Goal: Information Seeking & Learning: Learn about a topic

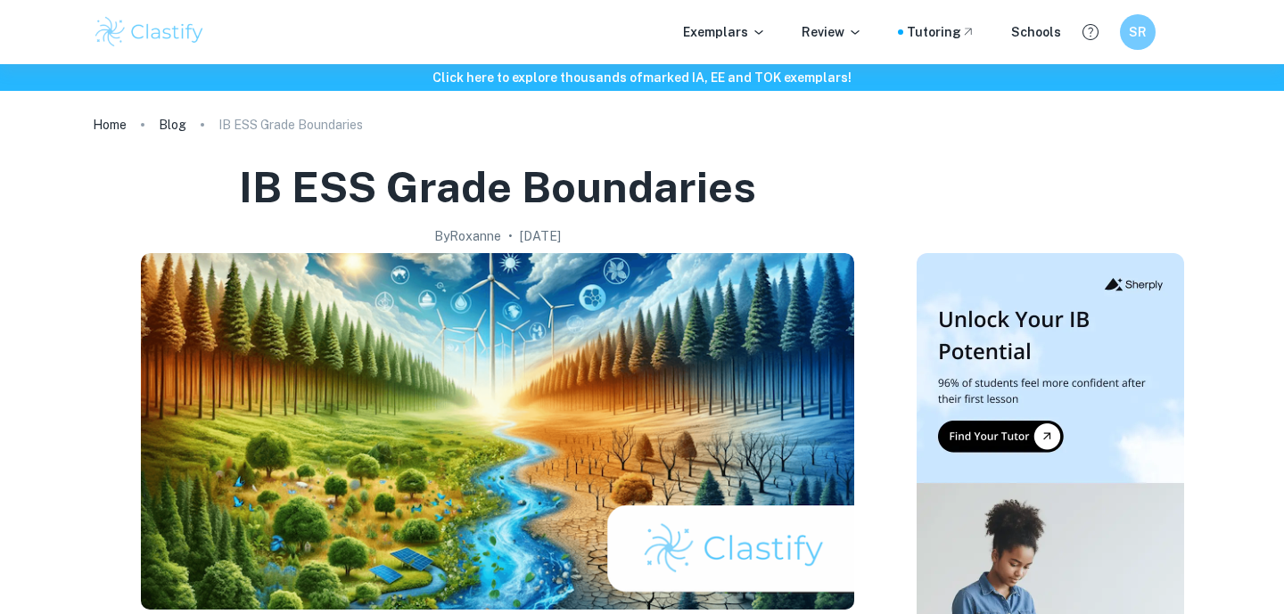
scroll to position [993, 0]
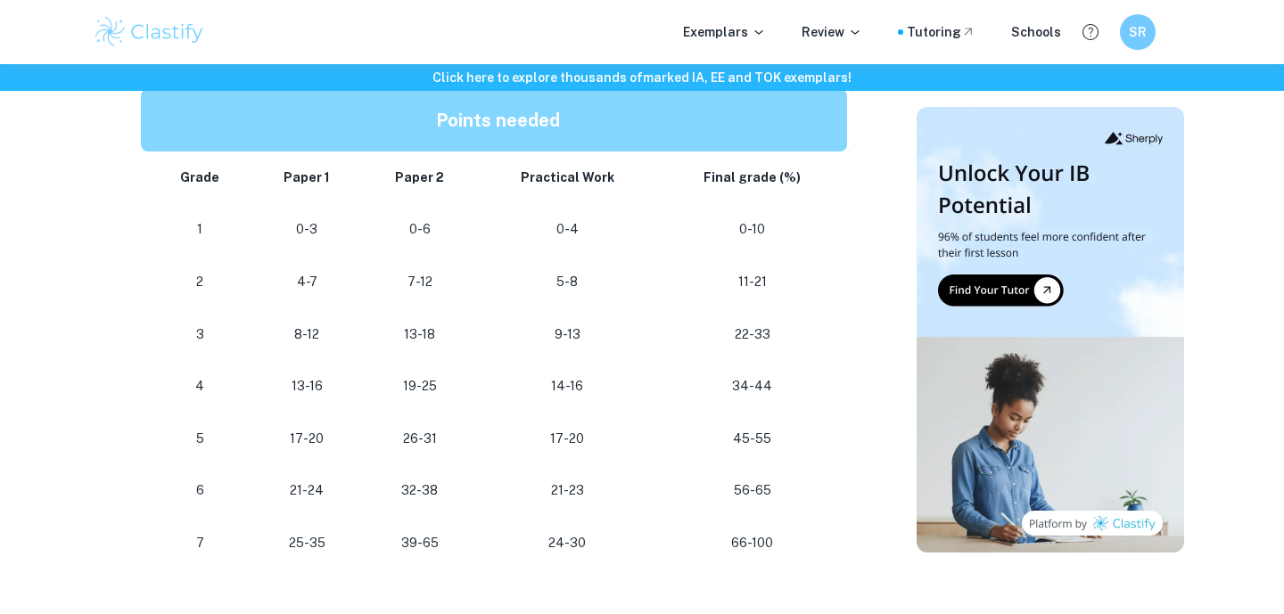
click at [176, 40] on img at bounding box center [149, 32] width 113 height 36
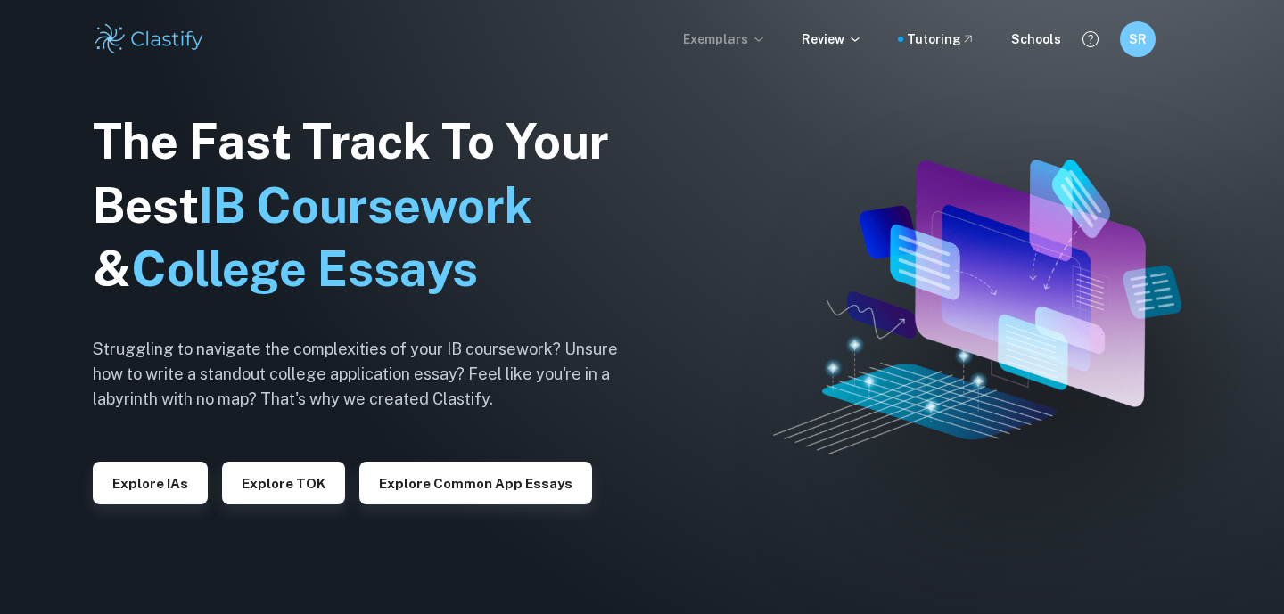
click at [753, 47] on p "Exemplars" at bounding box center [724, 39] width 83 height 20
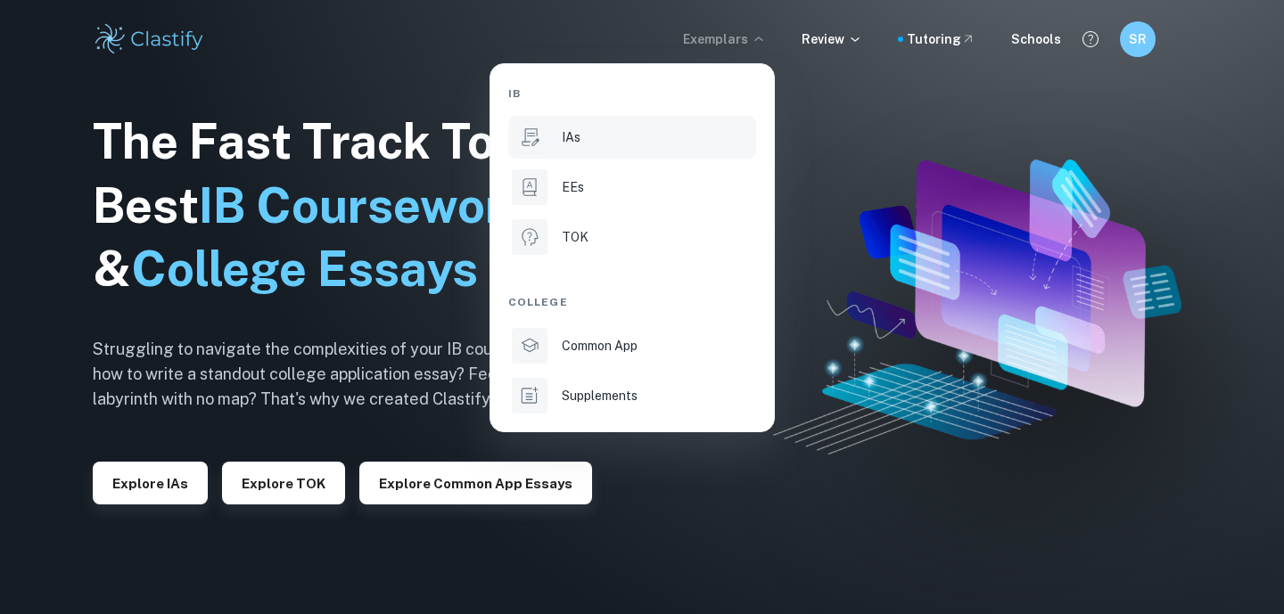
click at [576, 147] on li "IAs" at bounding box center [632, 137] width 248 height 43
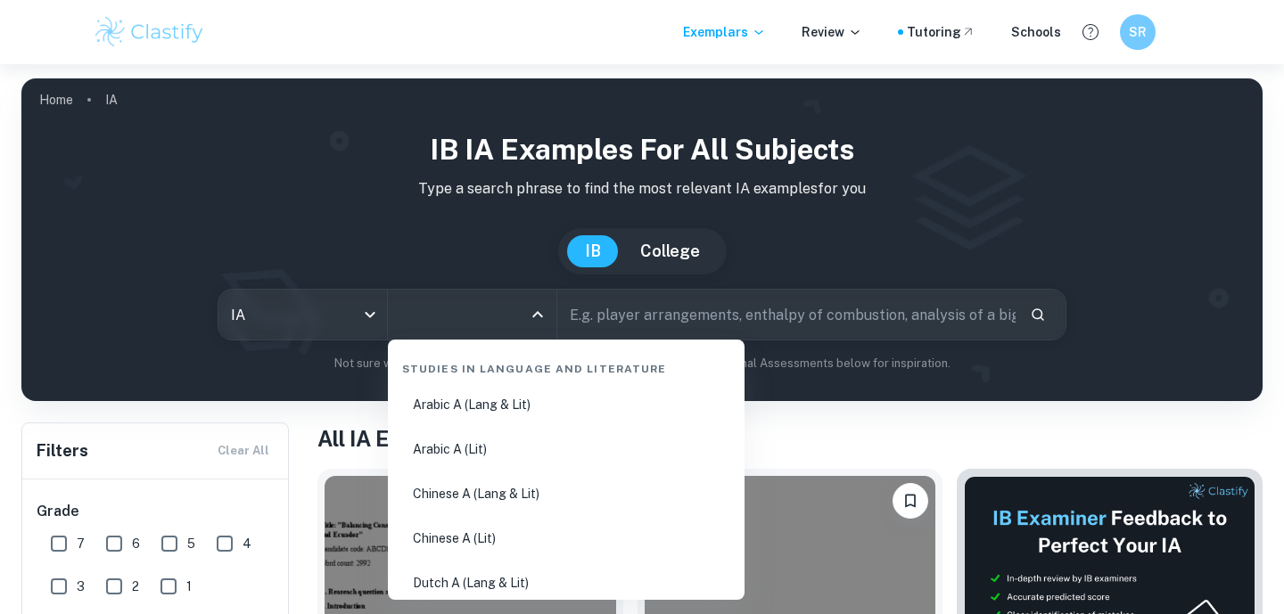
click at [498, 315] on input "All Subjects" at bounding box center [459, 315] width 126 height 34
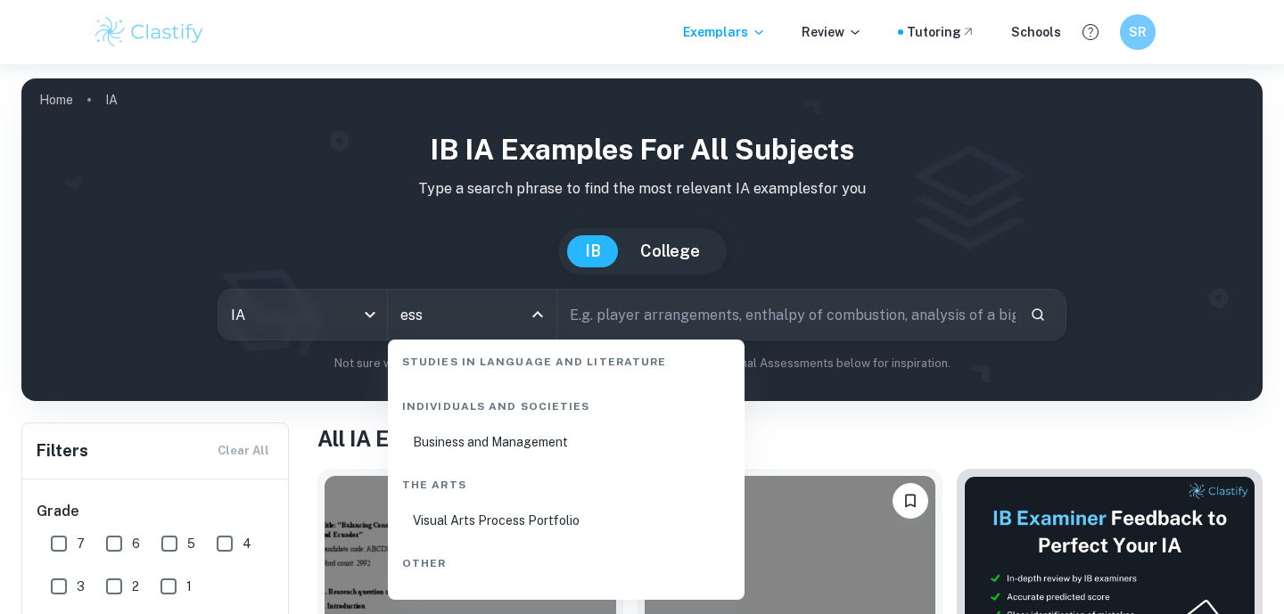
scroll to position [112, 0]
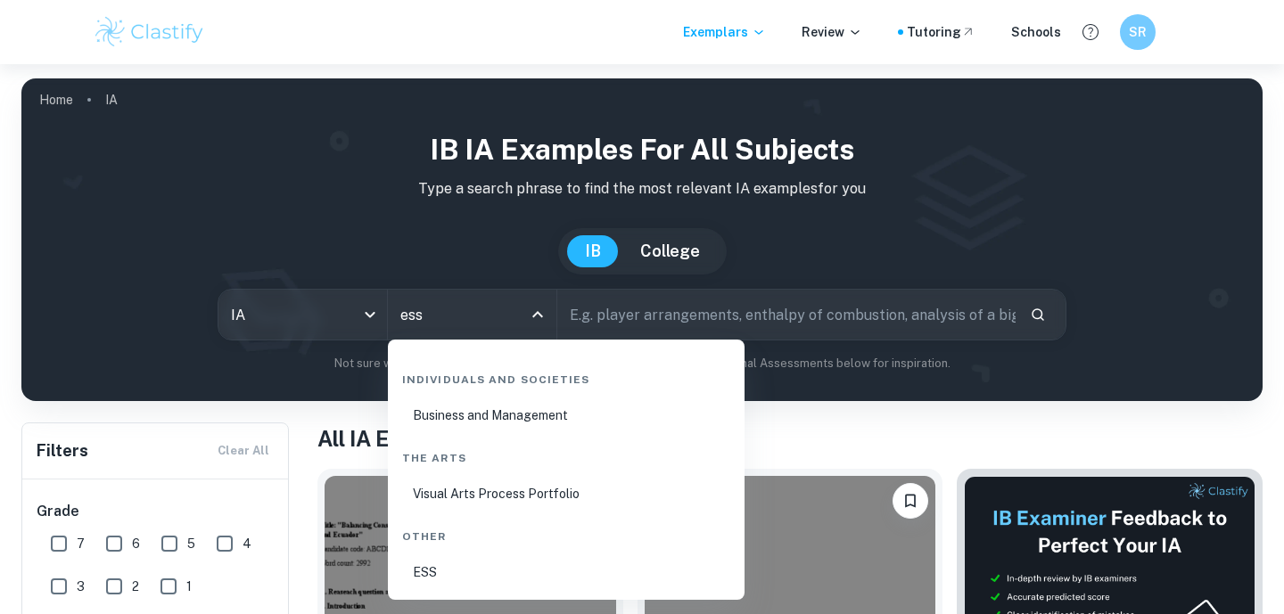
click at [444, 569] on li "ESS" at bounding box center [566, 572] width 342 height 41
type input "ESS"
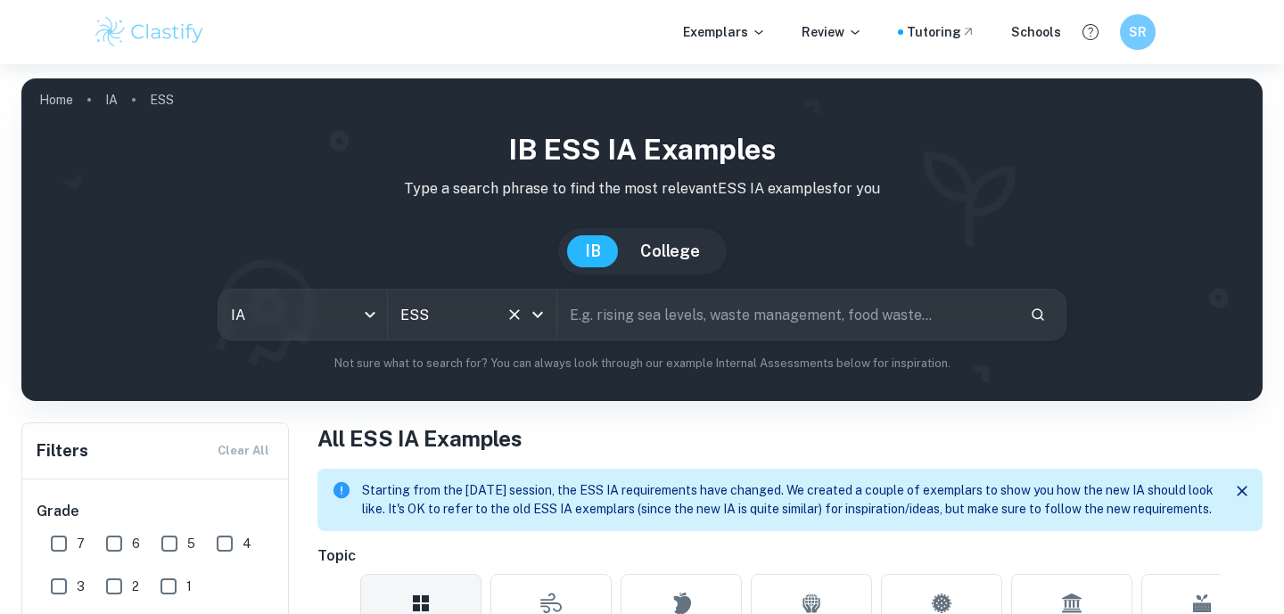
click at [490, 307] on input "ESS" at bounding box center [447, 315] width 103 height 34
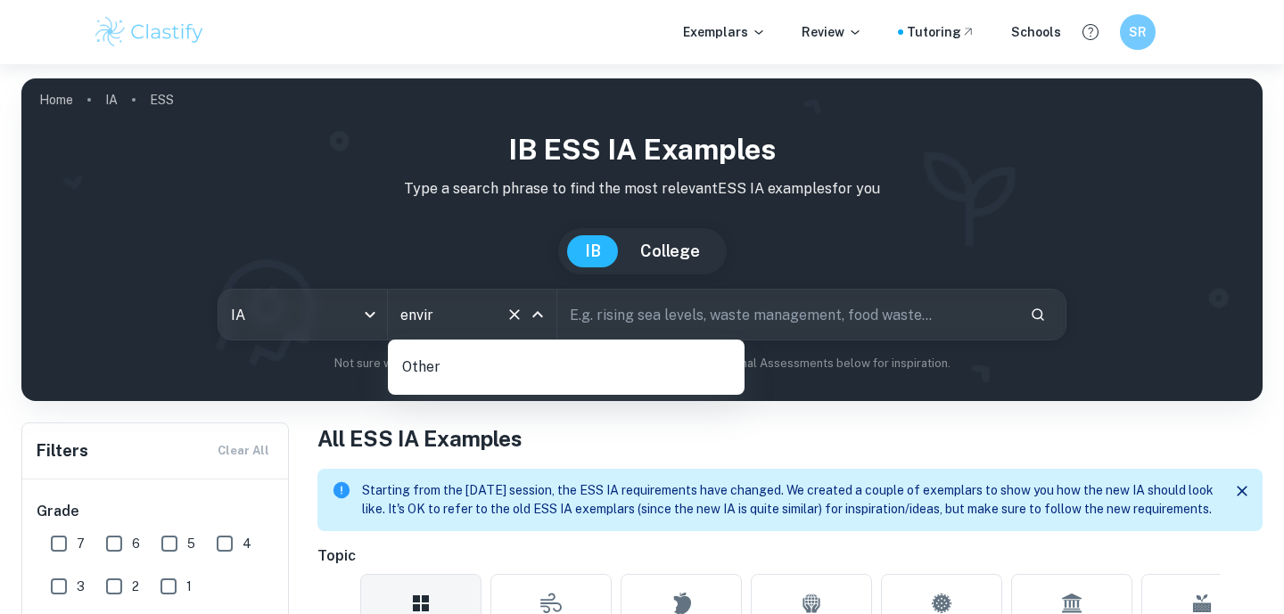
type input "enviro"
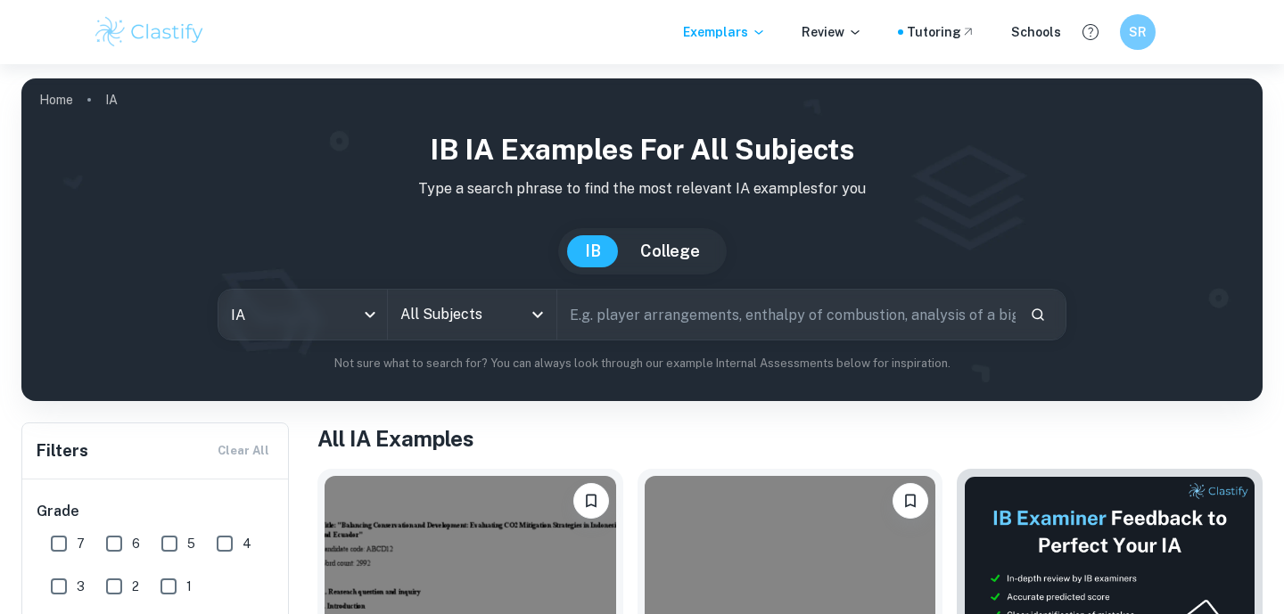
click at [506, 324] on input "All Subjects" at bounding box center [459, 315] width 126 height 34
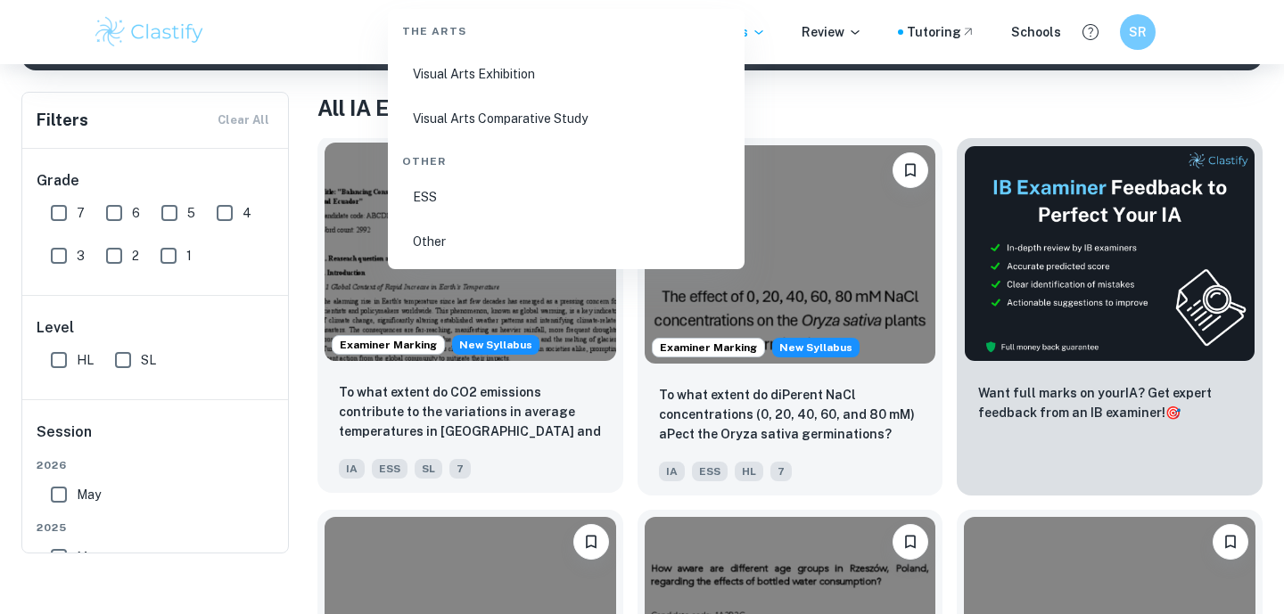
scroll to position [355, 0]
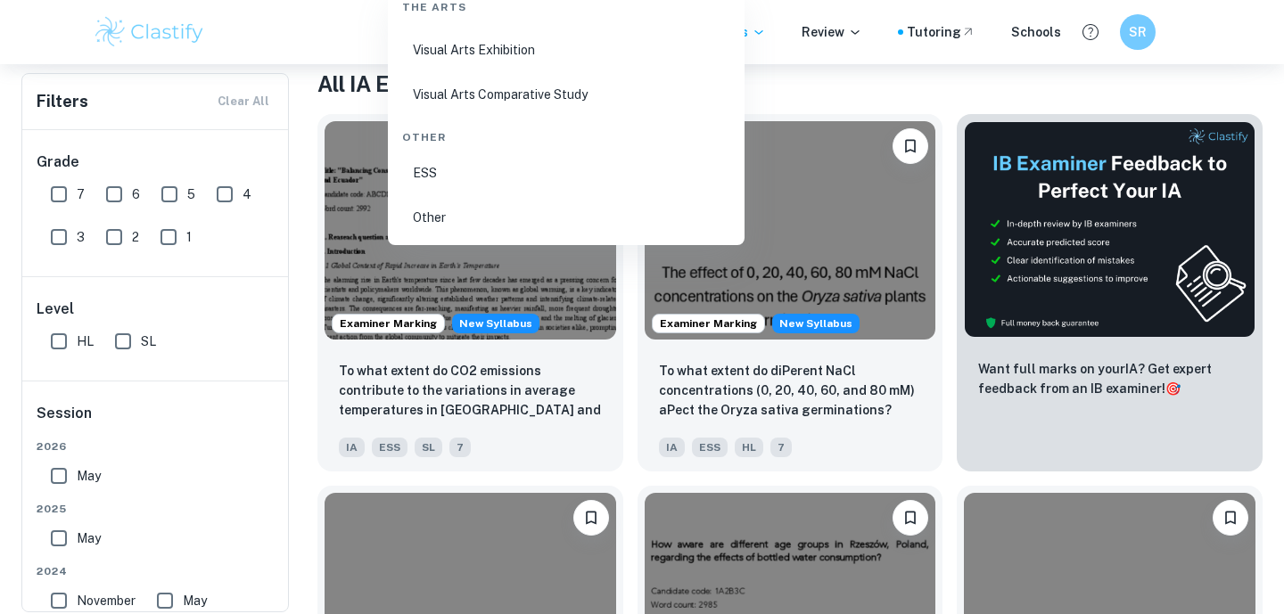
click at [424, 158] on li "ESS" at bounding box center [566, 172] width 342 height 41
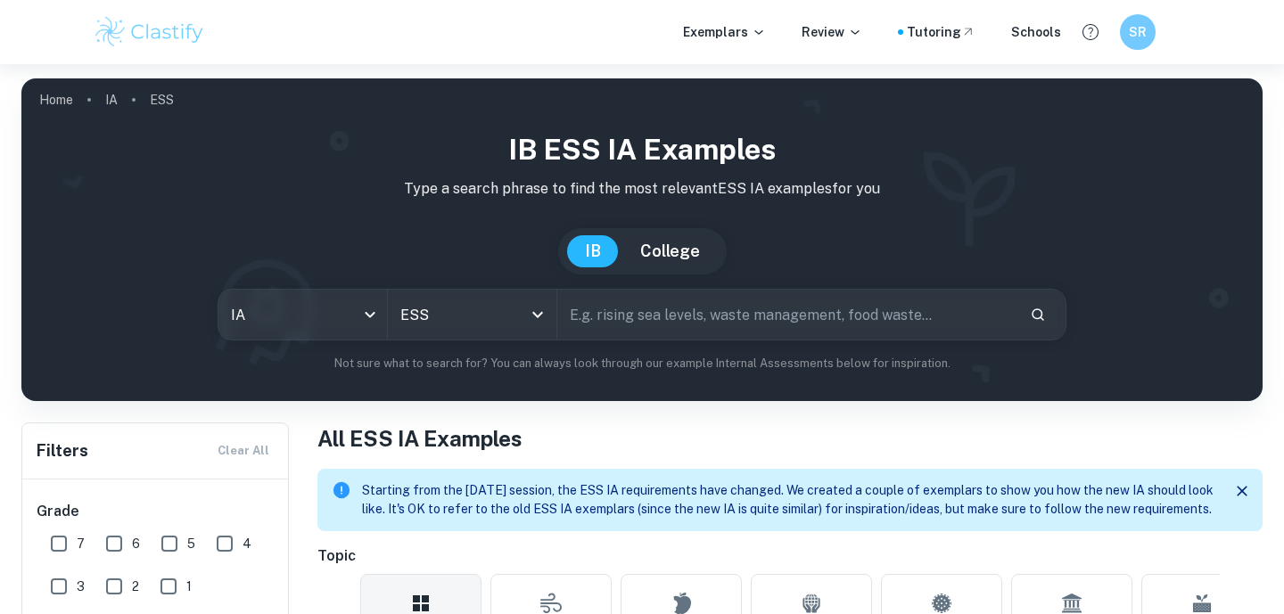
click at [736, 309] on input "text" at bounding box center [786, 315] width 458 height 50
type input "r"
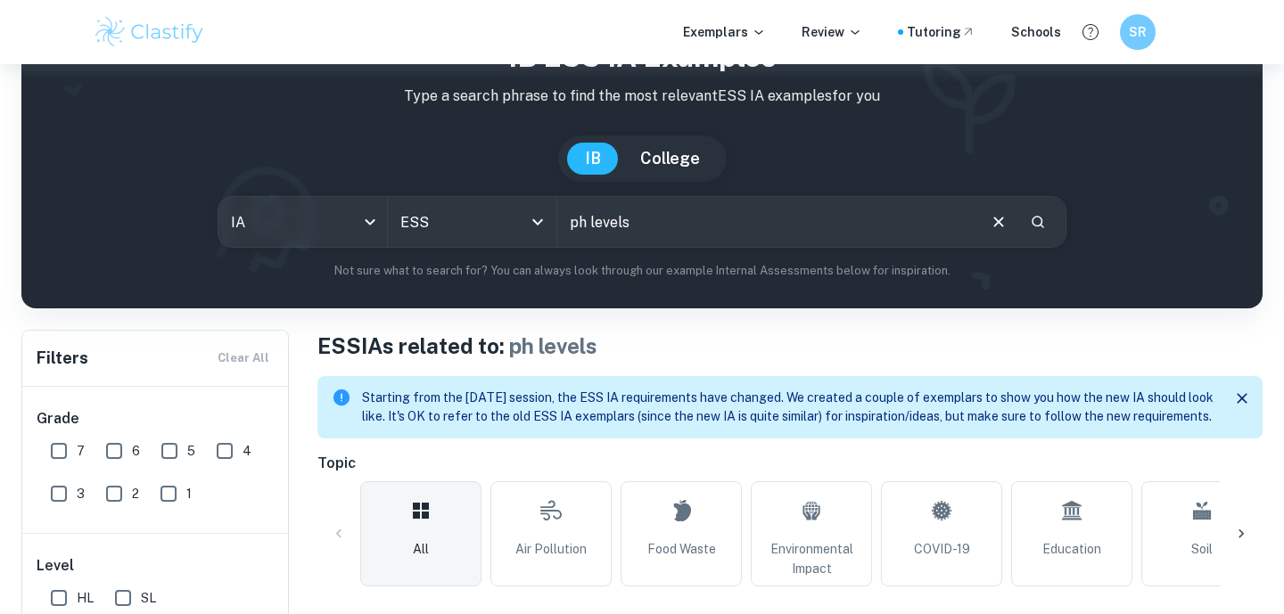
scroll to position [59, 0]
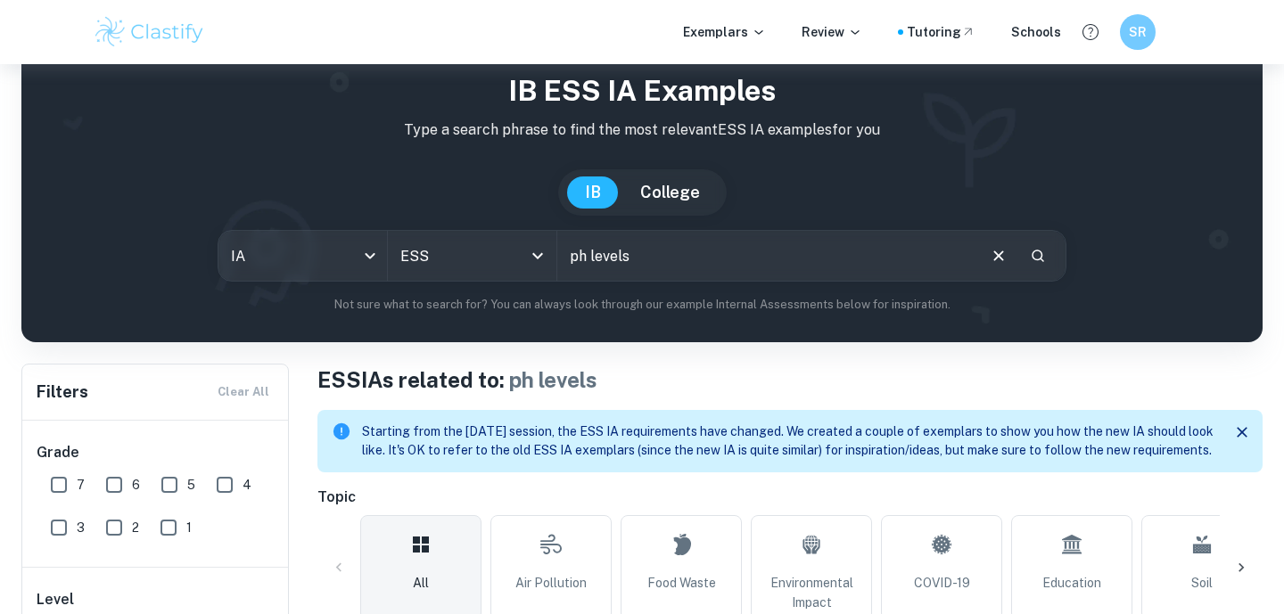
click at [624, 267] on input "ph levels" at bounding box center [765, 256] width 417 height 50
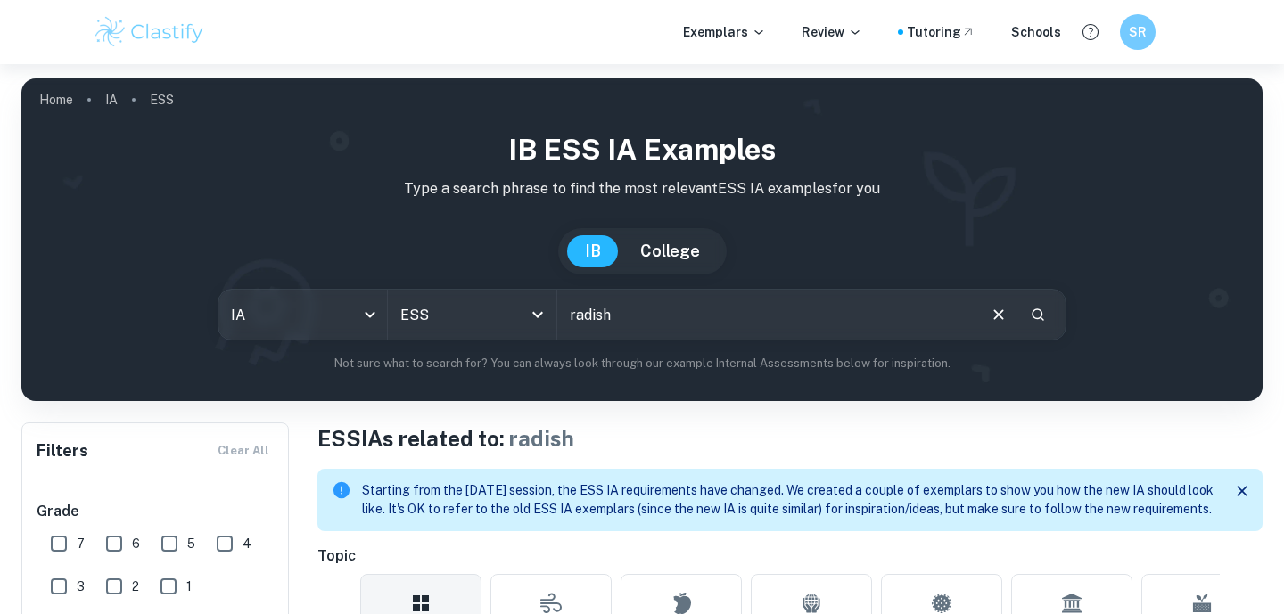
click at [782, 334] on input "radish" at bounding box center [765, 315] width 417 height 50
click at [777, 328] on input "radish" at bounding box center [765, 315] width 417 height 50
click at [635, 321] on input "plant" at bounding box center [765, 315] width 417 height 50
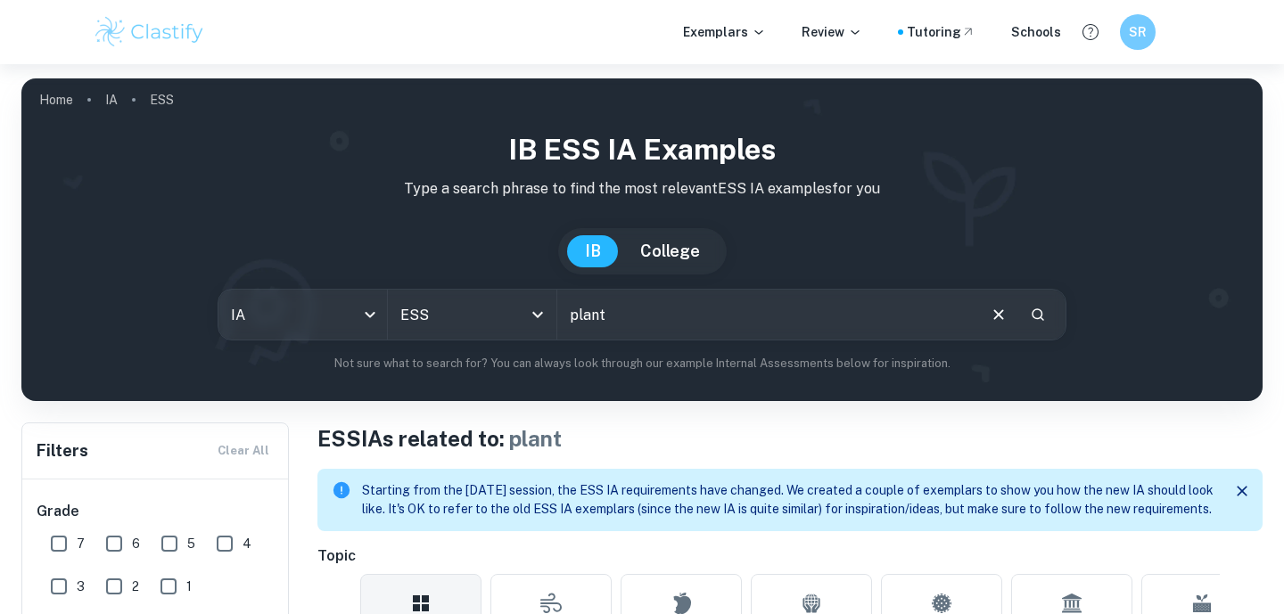
click at [635, 321] on input "plant" at bounding box center [765, 315] width 417 height 50
type input "Ph levels"
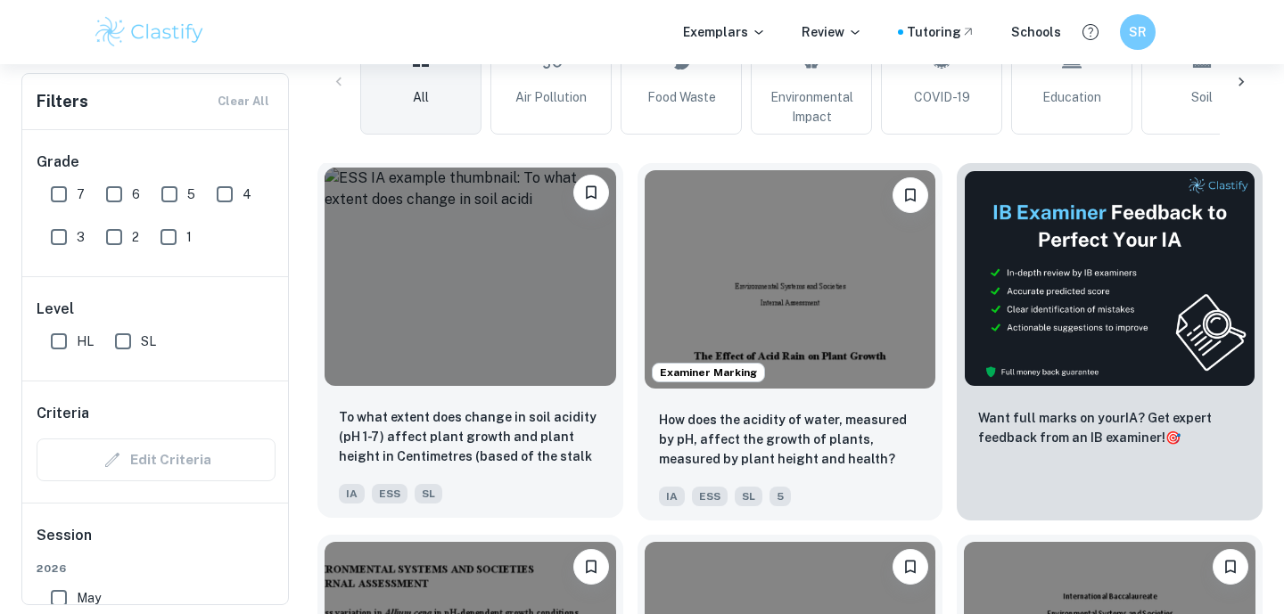
scroll to position [546, 0]
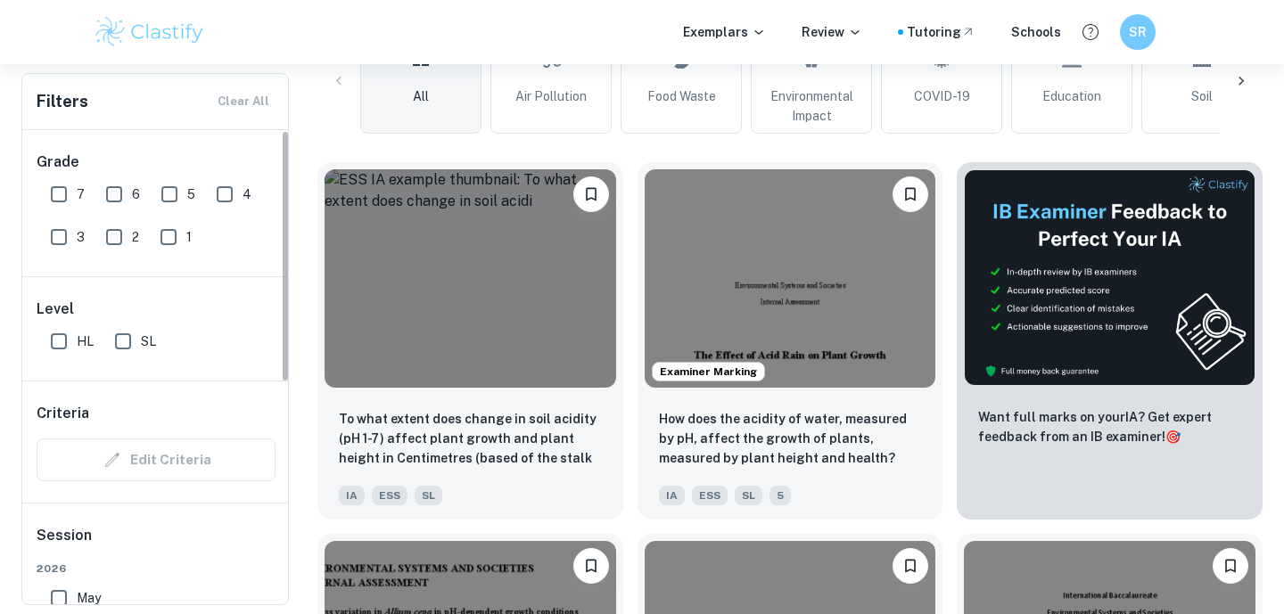
click at [62, 189] on input "7" at bounding box center [59, 195] width 36 height 36
checkbox input "true"
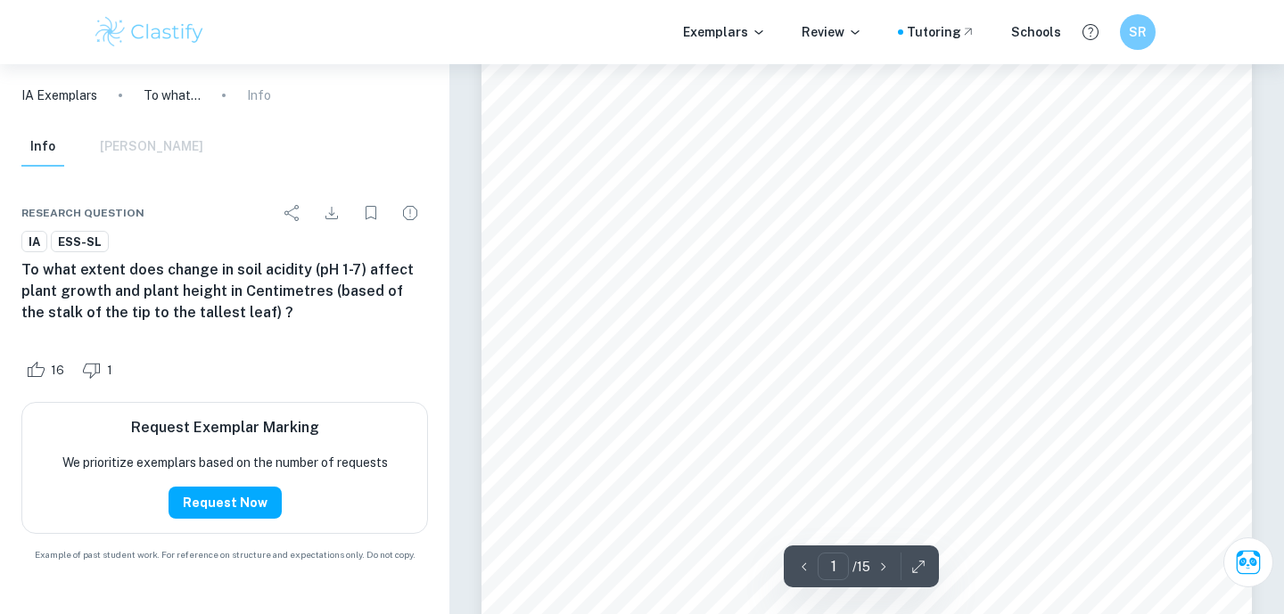
scroll to position [203, 0]
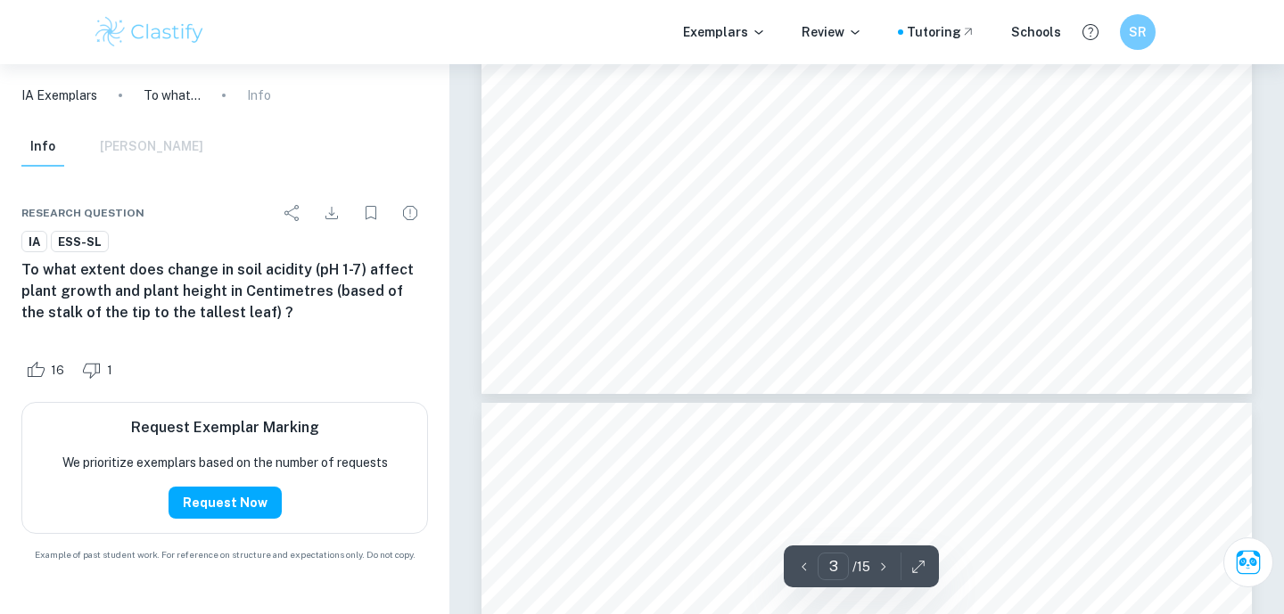
type input "4"
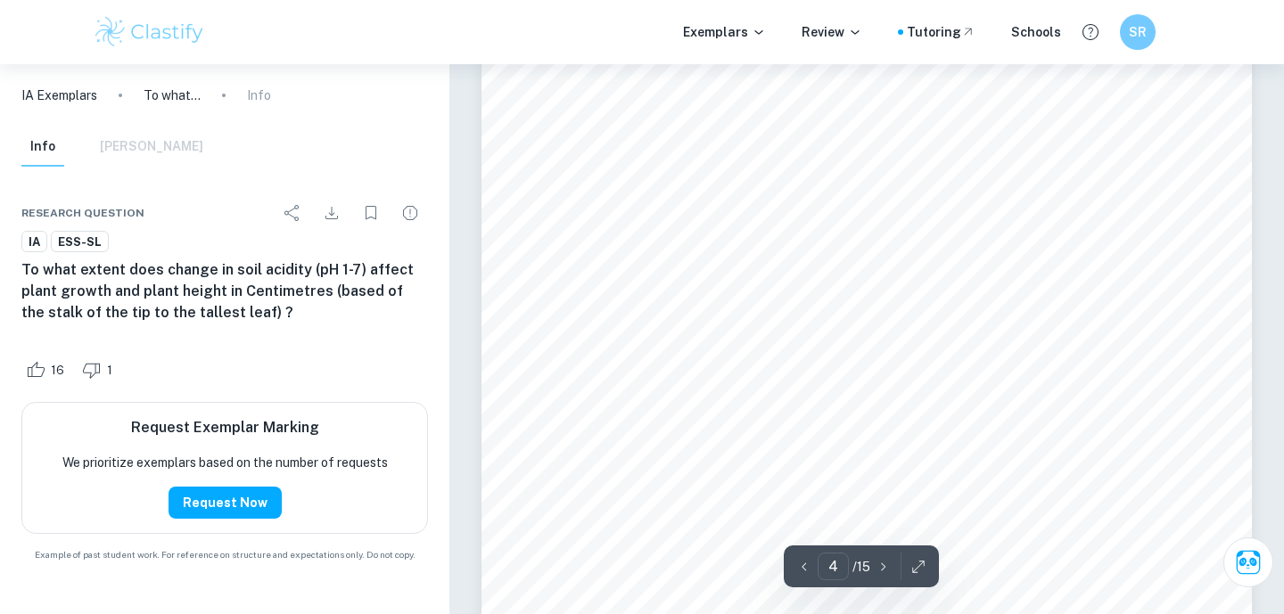
scroll to position [3793, 0]
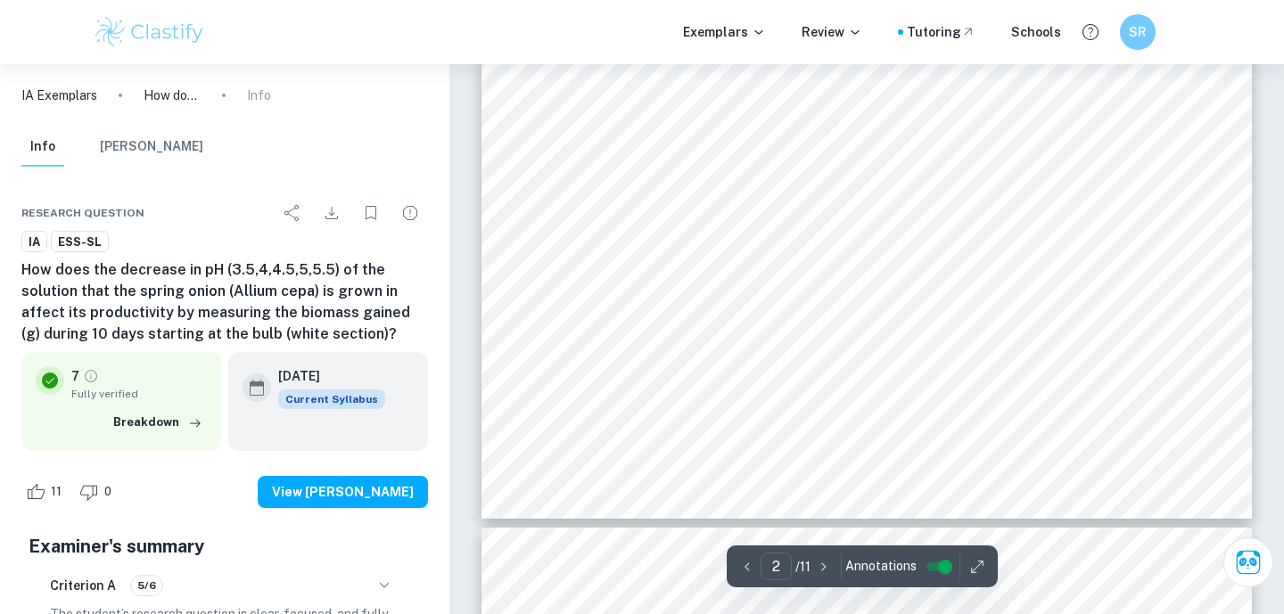
scroll to position [1089, 0]
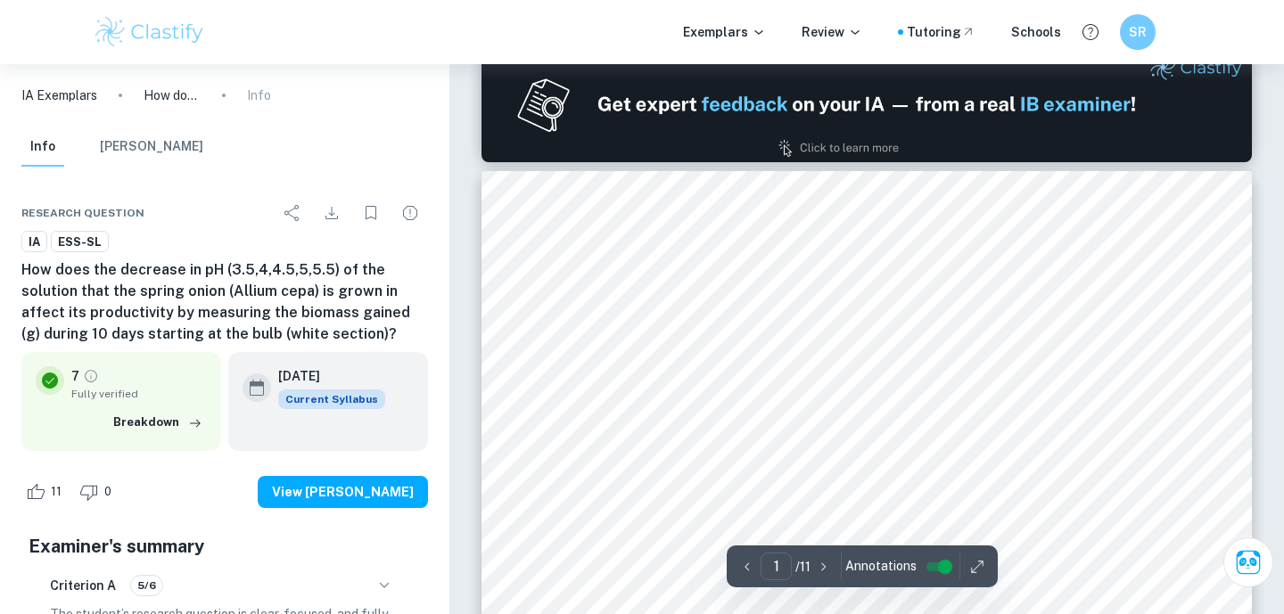
type input "2"
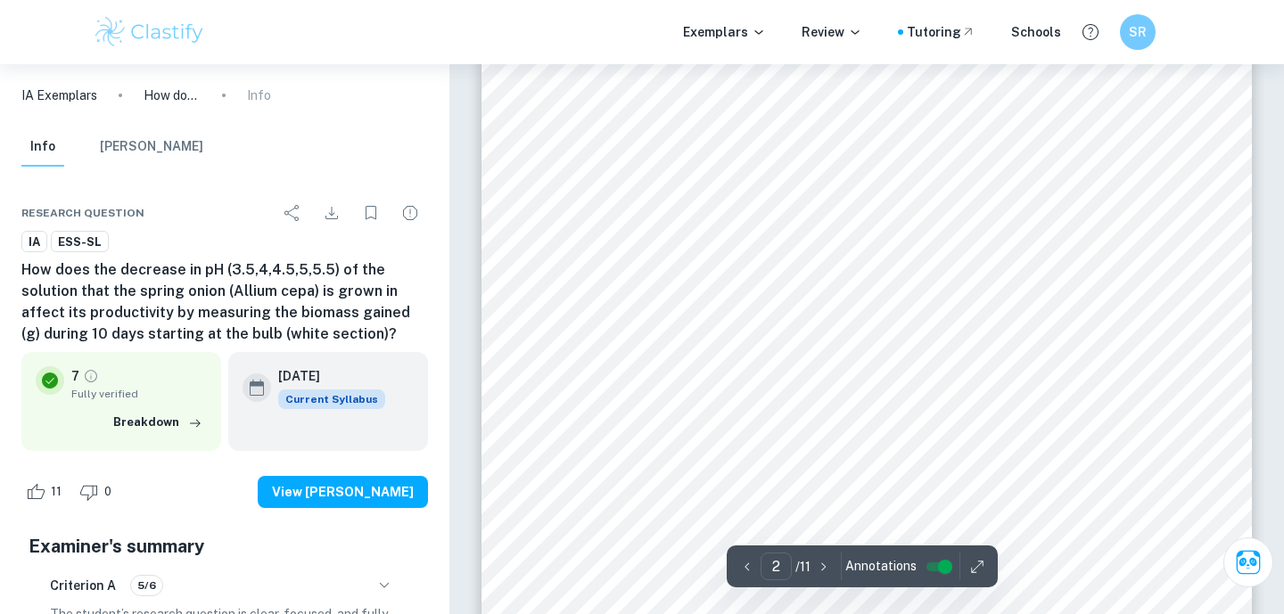
scroll to position [1231, 0]
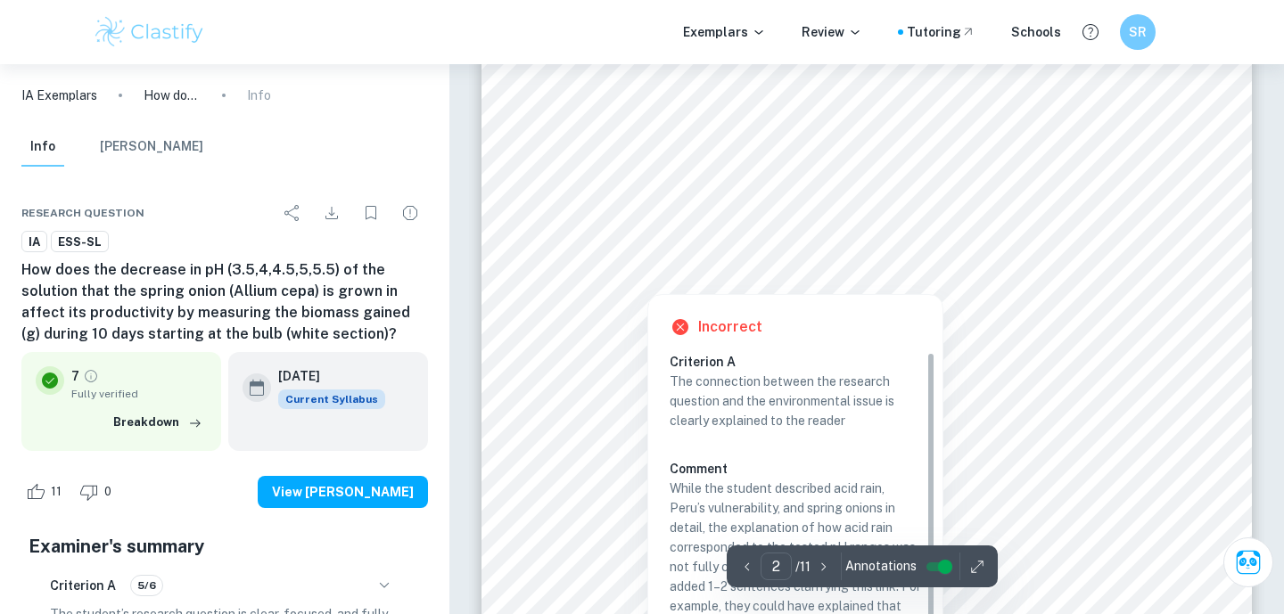
click at [639, 268] on div at bounding box center [647, 275] width 28 height 28
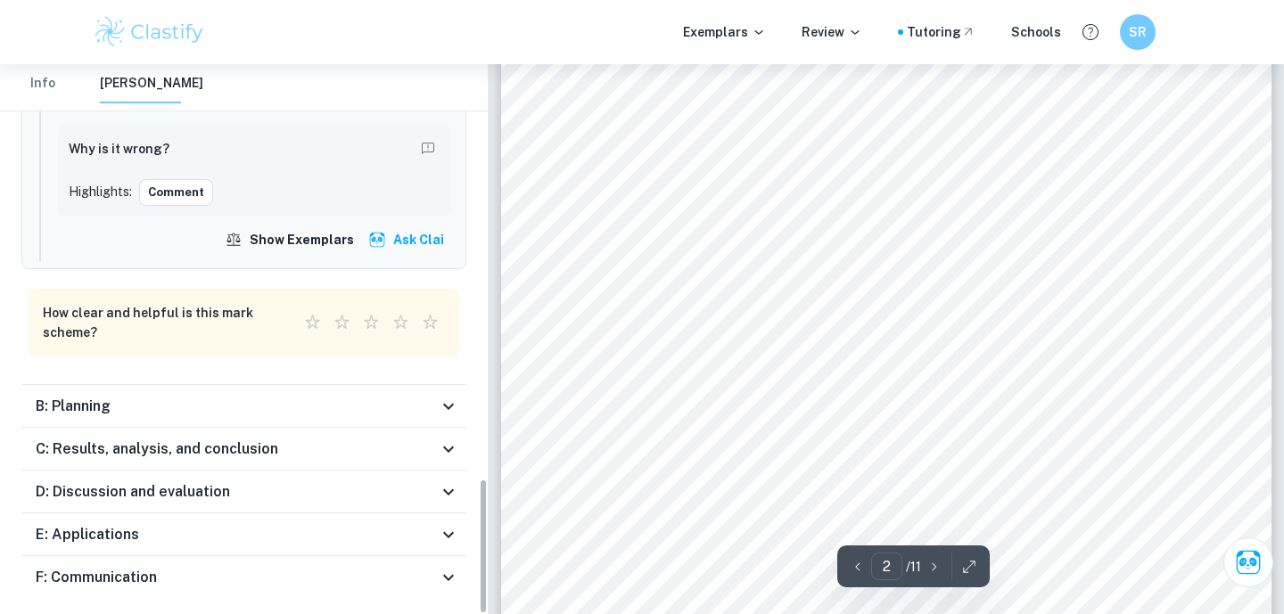
scroll to position [1669, 0]
click at [1134, 249] on div "Background Research Acid deposition is a secondary pollutant that arises from c…" at bounding box center [886, 479] width 770 height 997
type input "9"
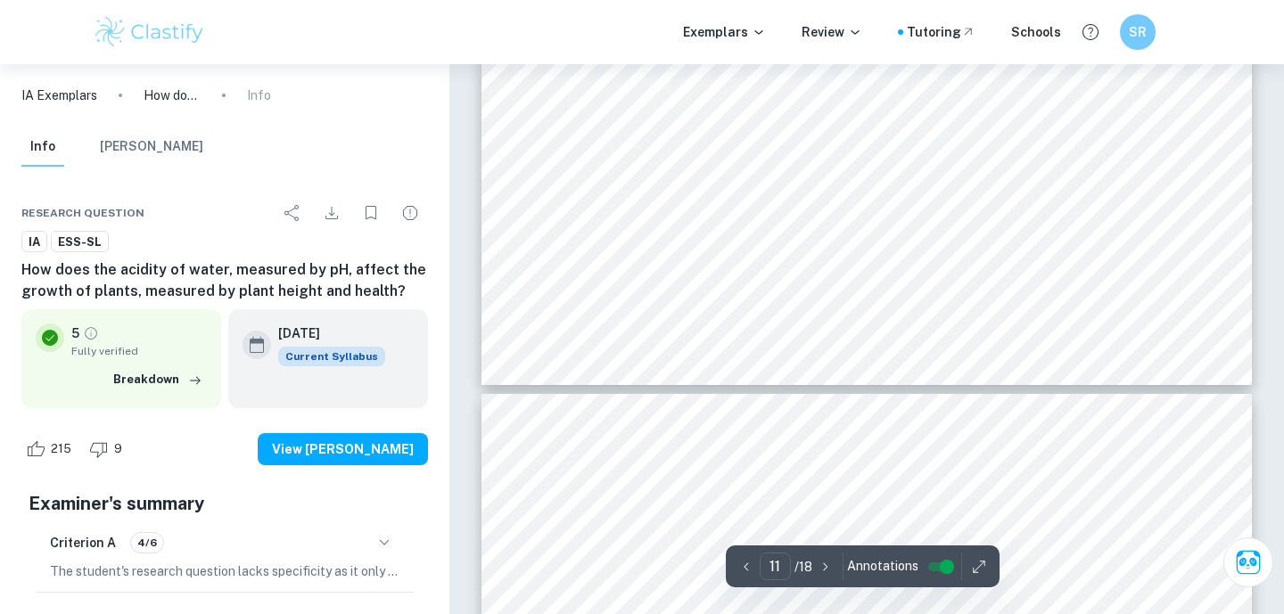
scroll to position [11194, 0]
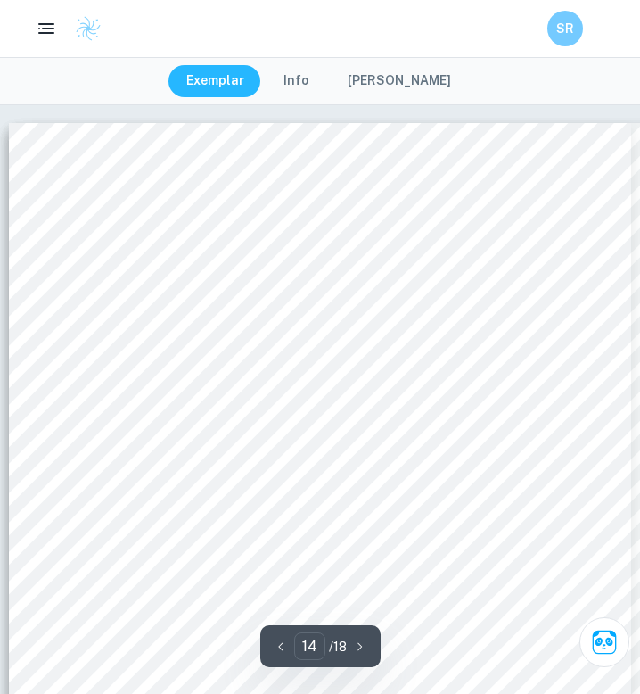
scroll to position [11902, 0]
